Goal: Information Seeking & Learning: Learn about a topic

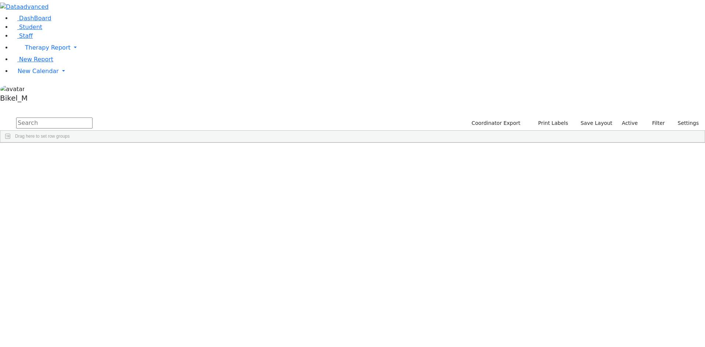
click at [93, 117] on input "text" at bounding box center [54, 122] width 76 height 11
type input "[PERSON_NAME]"
click at [94, 175] on div "[PERSON_NAME]" at bounding box center [70, 180] width 46 height 10
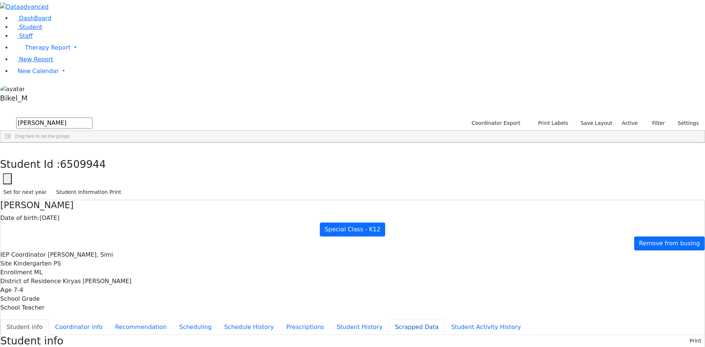
scroll to position [9, 0]
click at [177, 319] on button "Scheduling" at bounding box center [195, 326] width 45 height 15
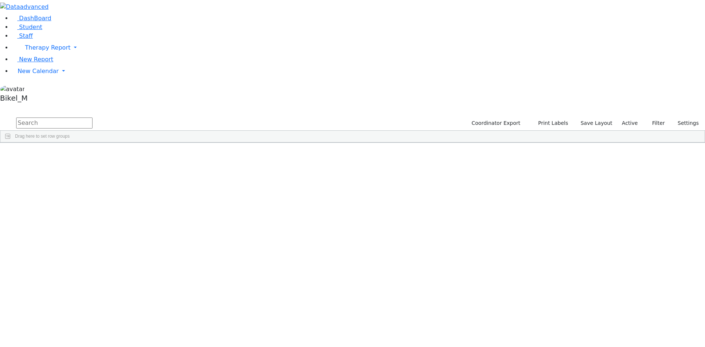
click at [93, 117] on input "text" at bounding box center [54, 122] width 76 height 11
type input "[PERSON_NAME]"
click at [94, 175] on div "[PERSON_NAME]" at bounding box center [70, 180] width 46 height 10
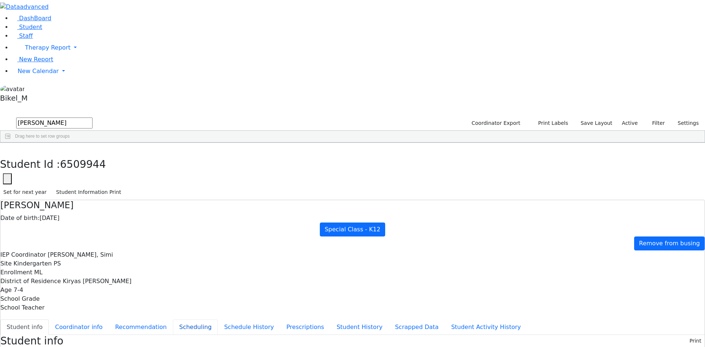
click at [176, 319] on button "Scheduling" at bounding box center [195, 326] width 45 height 15
click at [168, 319] on button "Recommendation" at bounding box center [141, 326] width 64 height 15
checkbox input "true"
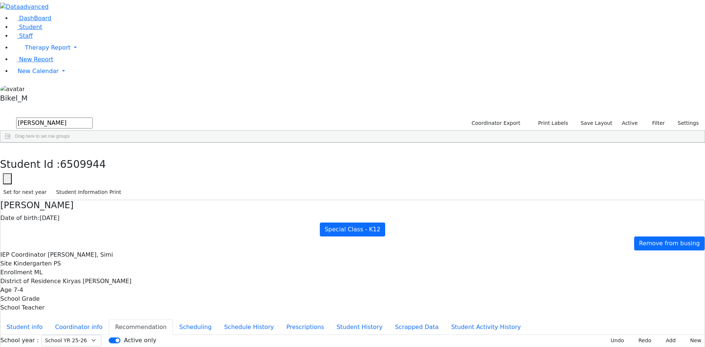
click at [463, 335] on div "School year : Select School YR Summer YR 25 School YR 25-26 Summer YR 25 School…" at bounding box center [352, 340] width 704 height 11
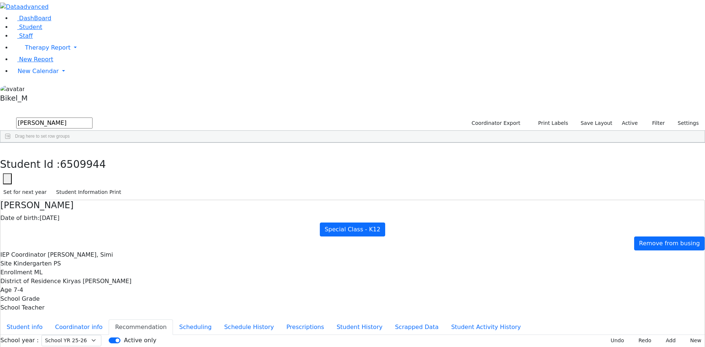
click at [11, 143] on button "button" at bounding box center [5, 150] width 11 height 15
drag, startPoint x: 130, startPoint y: 34, endPoint x: 79, endPoint y: 36, distance: 50.7
click at [84, 37] on div "DashBoard Student Staff Therapy Report Student Old Calendar Report" at bounding box center [352, 211] width 705 height 423
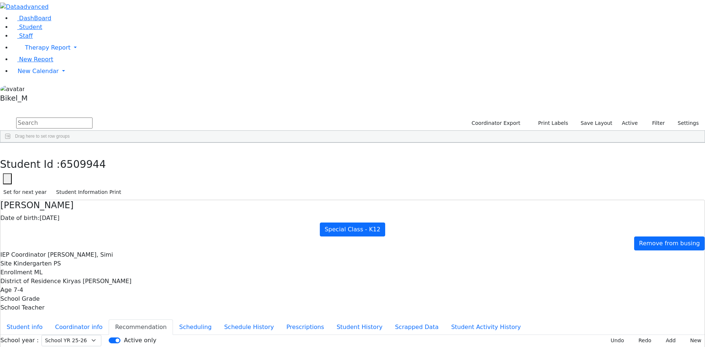
click at [93, 117] on input "text" at bounding box center [54, 122] width 76 height 11
type input "tova"
click at [29, 39] on link "Staff" at bounding box center [22, 35] width 21 height 7
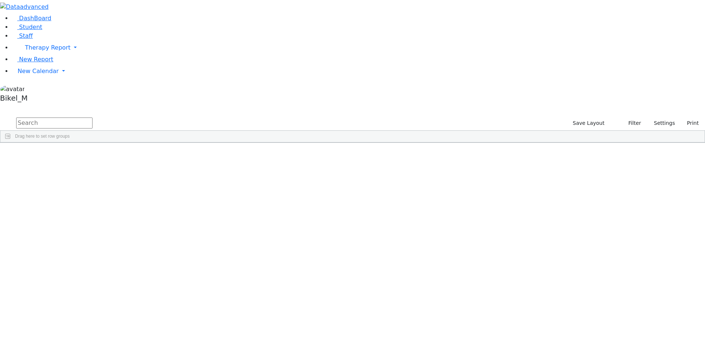
click at [93, 117] on input "text" at bounding box center [54, 122] width 76 height 11
type input "[PERSON_NAME]"
click at [85, 226] on div "Matsri" at bounding box center [62, 231] width 43 height 10
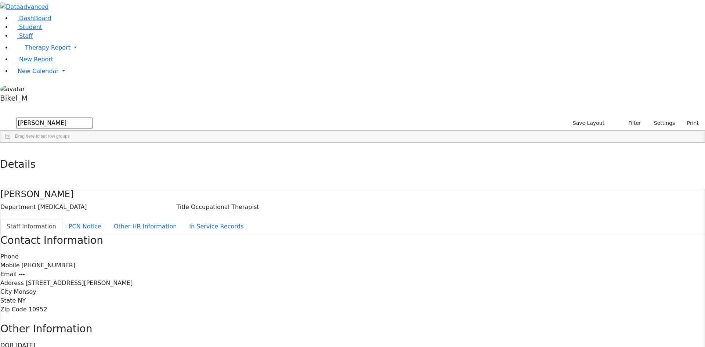
click at [35, 342] on span "08/09/2000" at bounding box center [25, 345] width 20 height 7
click at [108, 219] on button "PCN Notice" at bounding box center [84, 226] width 45 height 15
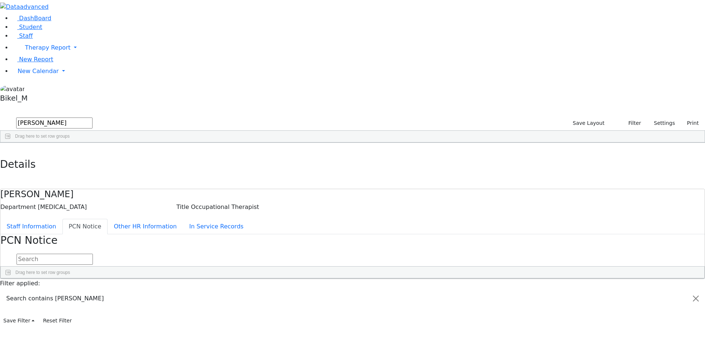
click at [108, 219] on button "PCN Notice" at bounding box center [84, 226] width 45 height 15
click at [183, 219] on button "Other HR Information" at bounding box center [145, 226] width 75 height 15
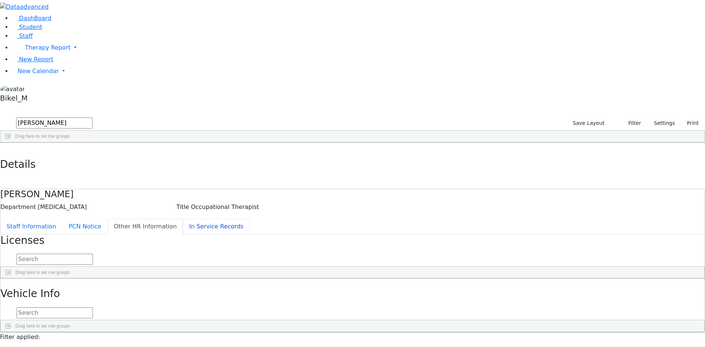
click at [186, 219] on button "In Service Records" at bounding box center [216, 226] width 67 height 15
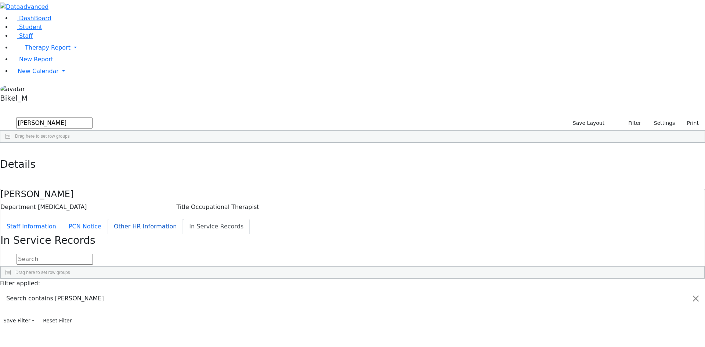
click at [183, 219] on button "Other HR Information" at bounding box center [145, 226] width 75 height 15
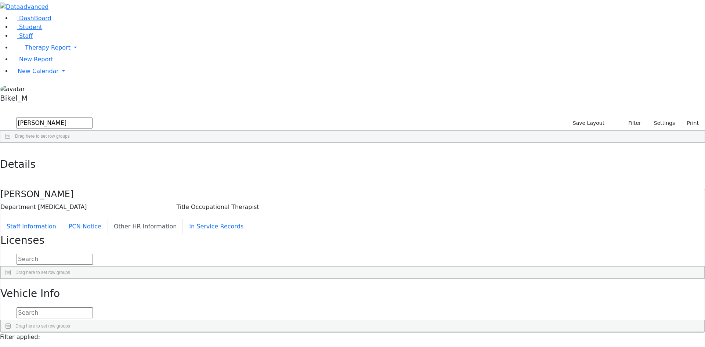
drag, startPoint x: 324, startPoint y: 118, endPoint x: 313, endPoint y: 117, distance: 11.0
click at [324, 267] on div "Drag here to set row groups" at bounding box center [352, 273] width 703 height 12
click at [70, 270] on span "Drag here to set row groups" at bounding box center [42, 272] width 55 height 5
click at [15, 269] on div at bounding box center [10, 272] width 10 height 6
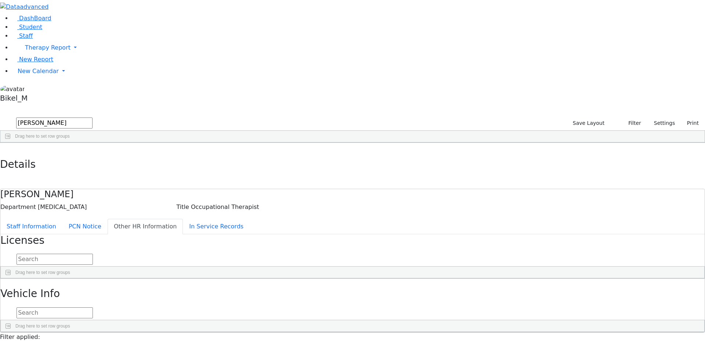
click at [11, 269] on span at bounding box center [8, 272] width 6 height 6
click at [309, 282] on span "Effective Date" at bounding box center [294, 284] width 29 height 5
click at [405, 282] on span "Expiration Date" at bounding box center [388, 284] width 32 height 5
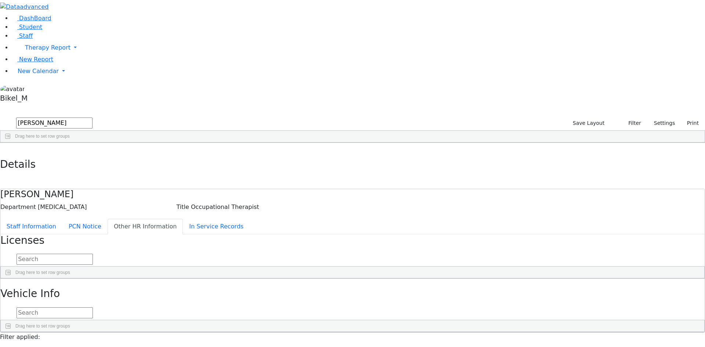
click at [358, 278] on div "Effective Date" at bounding box center [318, 284] width 77 height 12
click at [266, 278] on div "Licence Number" at bounding box center [227, 284] width 77 height 12
click at [311, 344] on div at bounding box center [352, 344] width 703 height 0
click at [143, 332] on div "Car Make Model" at bounding box center [74, 338] width 138 height 12
click at [183, 219] on button "In Service Records" at bounding box center [216, 226] width 67 height 15
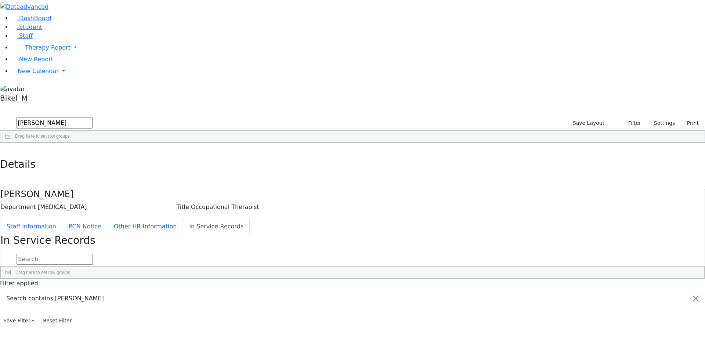
click at [180, 219] on button "Other HR Information" at bounding box center [145, 226] width 75 height 15
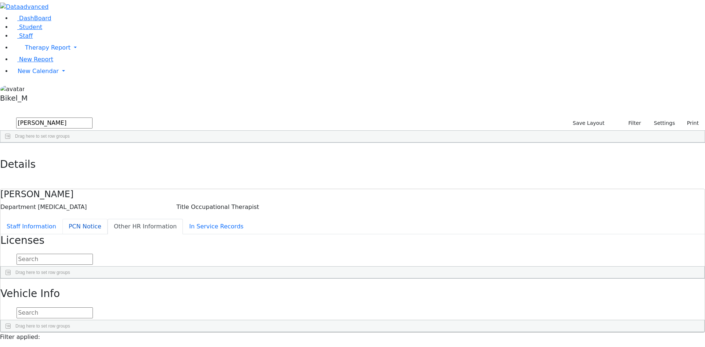
click at [108, 219] on button "PCN Notice" at bounding box center [84, 226] width 45 height 15
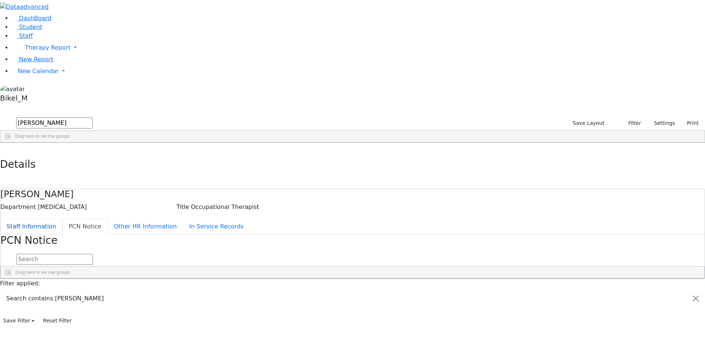
click at [62, 219] on button "Staff Information" at bounding box center [31, 226] width 62 height 15
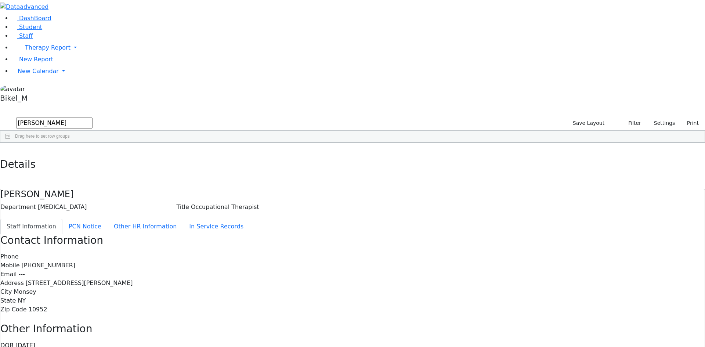
click at [143, 143] on div "Details" at bounding box center [352, 166] width 705 height 46
click at [3, 148] on use "button" at bounding box center [3, 148] width 0 height 0
click at [44, 51] on span "Therapy Report" at bounding box center [48, 47] width 46 height 7
click at [93, 117] on input "miriam" at bounding box center [54, 122] width 76 height 11
drag, startPoint x: 133, startPoint y: 28, endPoint x: 49, endPoint y: 28, distance: 83.3
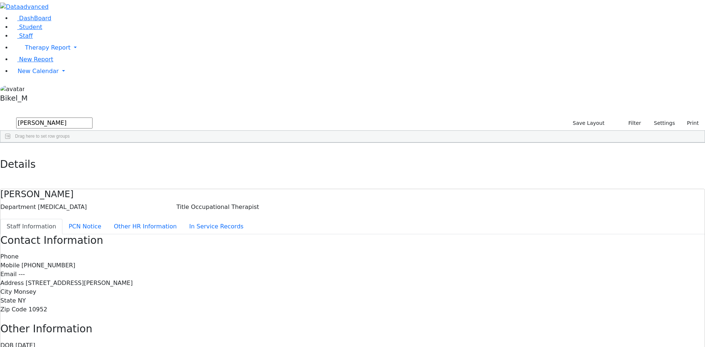
click at [49, 28] on div "DashBoard Student Staff Therapy Report Student Old Calendar Report" at bounding box center [352, 234] width 705 height 468
click at [42, 30] on link "Student" at bounding box center [27, 26] width 30 height 7
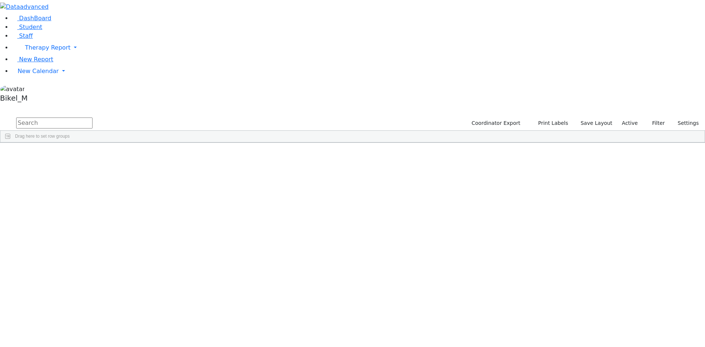
click at [93, 117] on input "text" at bounding box center [54, 122] width 76 height 11
type input "[PERSON_NAME]"
click at [94, 175] on div "[PERSON_NAME]" at bounding box center [70, 180] width 46 height 10
